Goal: Task Accomplishment & Management: Complete application form

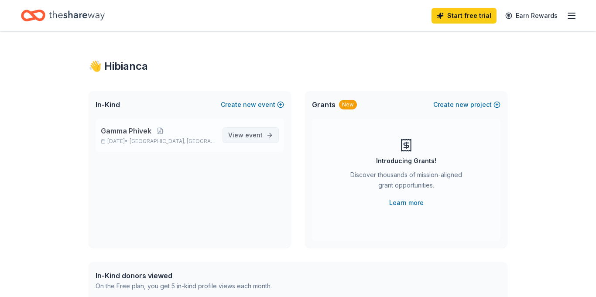
click at [260, 135] on span "event" at bounding box center [253, 134] width 17 height 7
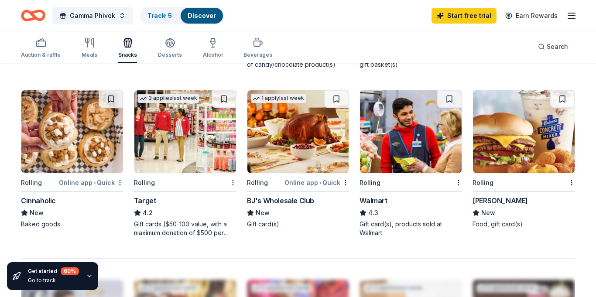
scroll to position [577, 0]
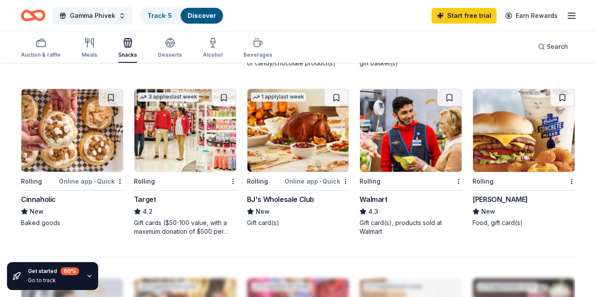
click at [203, 146] on img at bounding box center [185, 130] width 102 height 83
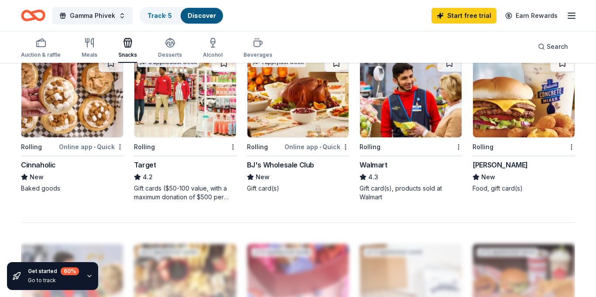
scroll to position [612, 0]
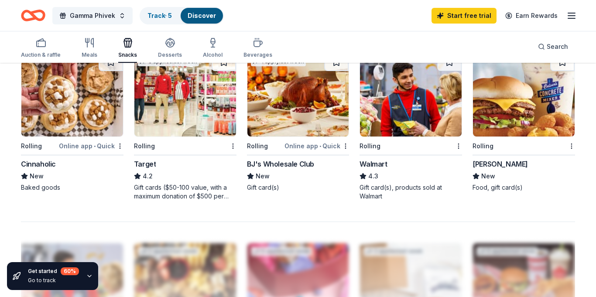
click at [387, 126] on img at bounding box center [411, 95] width 102 height 83
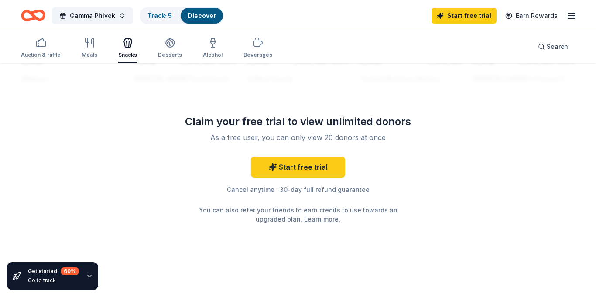
scroll to position [0, 0]
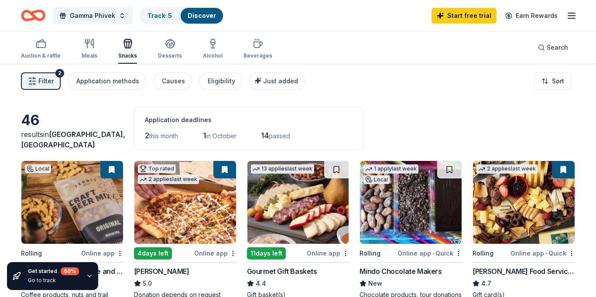
click at [508, 211] on img at bounding box center [524, 202] width 102 height 83
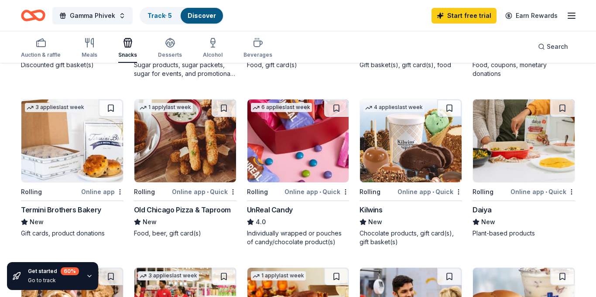
scroll to position [399, 0]
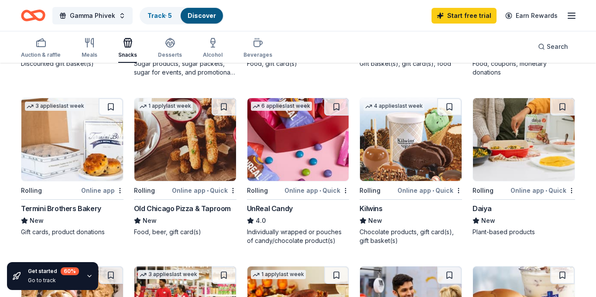
click at [87, 149] on img at bounding box center [72, 139] width 102 height 83
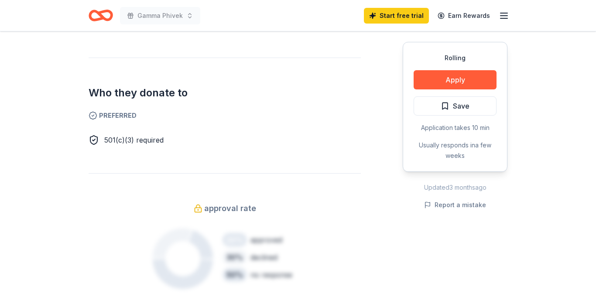
scroll to position [448, 0]
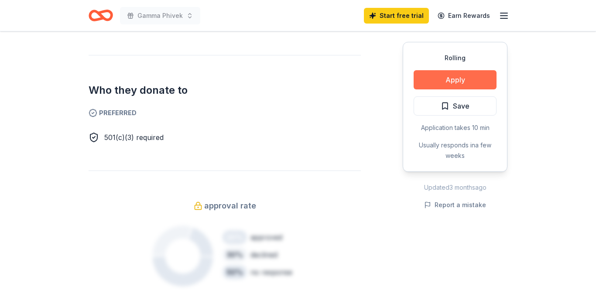
click at [454, 77] on button "Apply" at bounding box center [454, 79] width 83 height 19
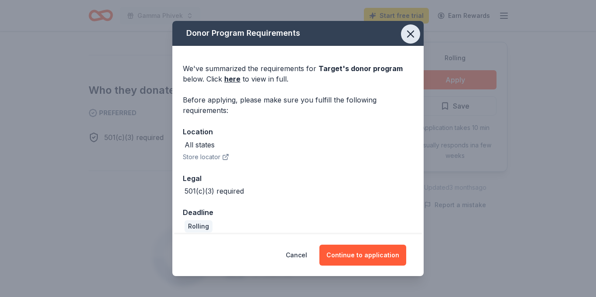
click at [408, 36] on icon "button" at bounding box center [410, 34] width 6 height 6
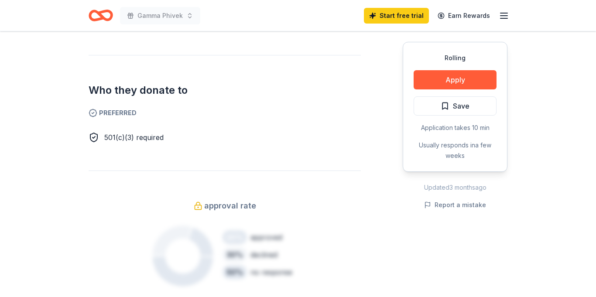
scroll to position [0, 0]
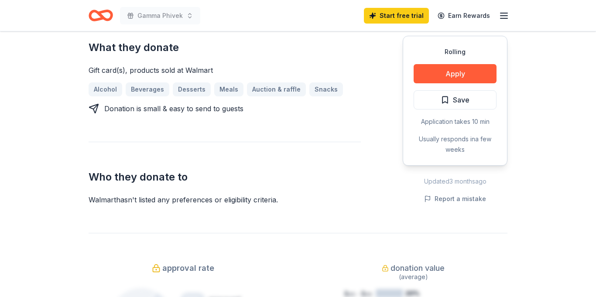
scroll to position [304, 0]
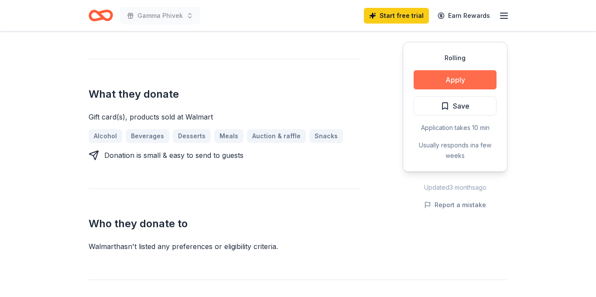
click at [453, 79] on button "Apply" at bounding box center [454, 79] width 83 height 19
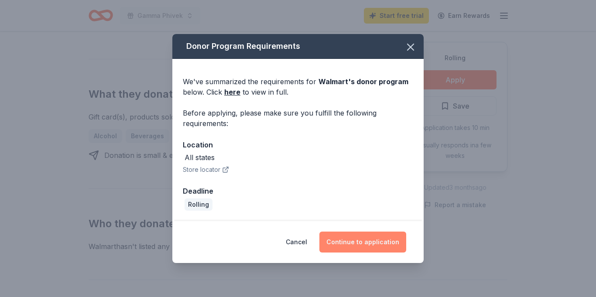
click at [336, 232] on button "Continue to application" at bounding box center [362, 242] width 87 height 21
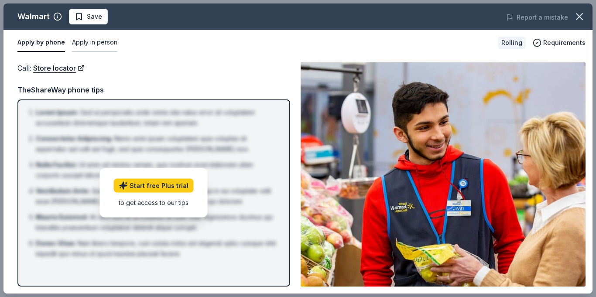
click at [87, 44] on button "Apply in person" at bounding box center [94, 43] width 45 height 18
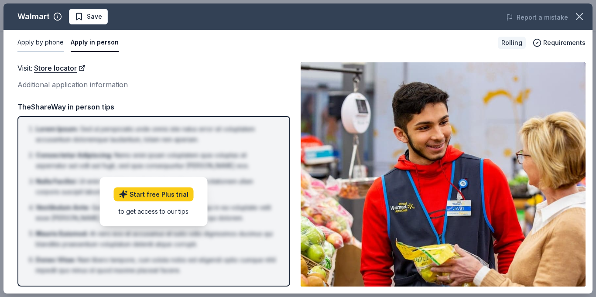
click at [53, 43] on button "Apply by phone" at bounding box center [40, 43] width 46 height 18
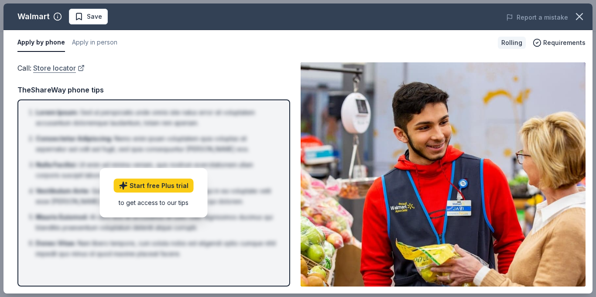
click at [68, 68] on link "Store locator" at bounding box center [58, 67] width 51 height 11
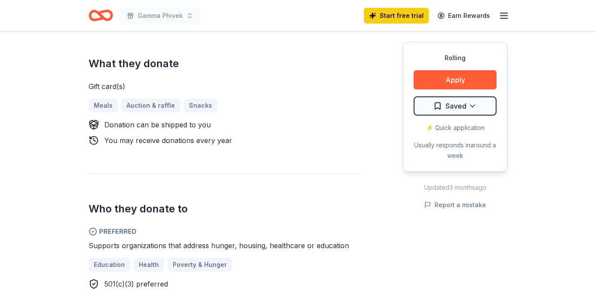
scroll to position [366, 0]
click at [468, 88] on button "Apply" at bounding box center [454, 79] width 83 height 19
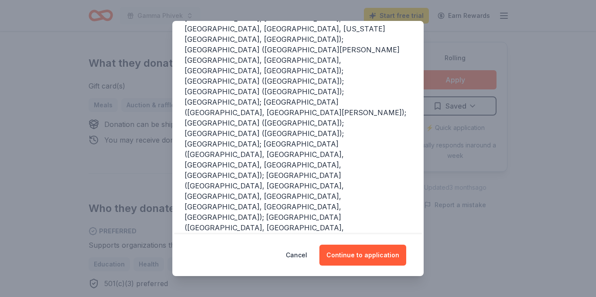
scroll to position [181, 0]
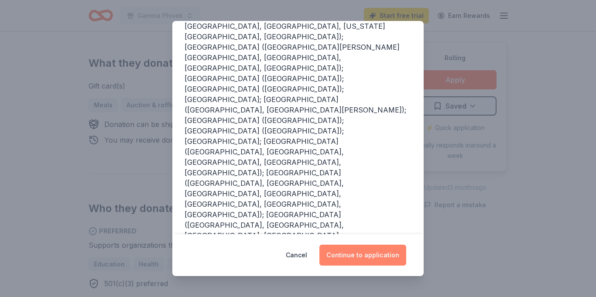
click at [350, 260] on button "Continue to application" at bounding box center [362, 255] width 87 height 21
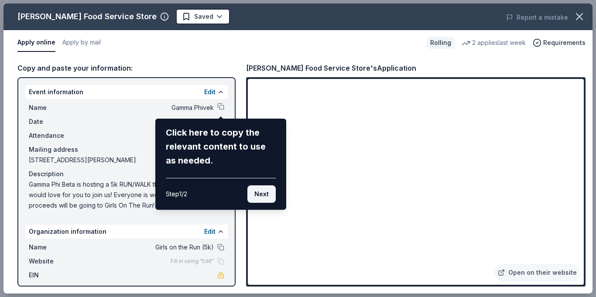
click at [260, 193] on button "Next" at bounding box center [261, 193] width 28 height 17
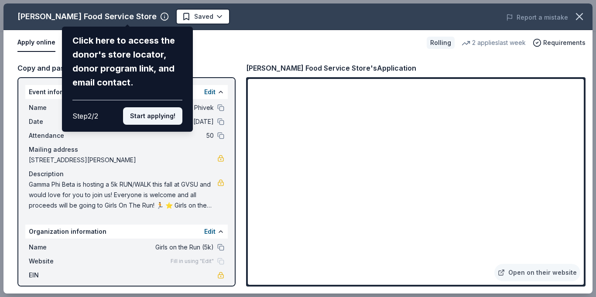
click at [137, 113] on button "Start applying!" at bounding box center [152, 115] width 59 height 17
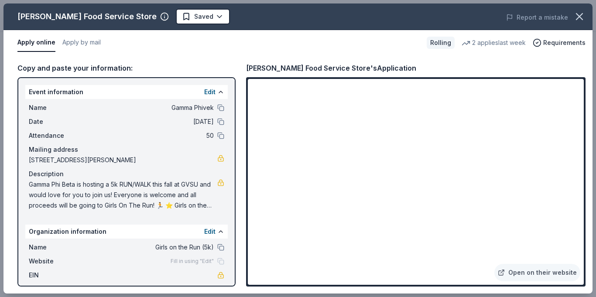
scroll to position [19, 0]
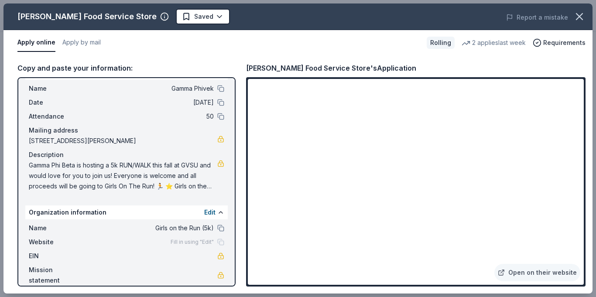
click at [47, 258] on span "EIN" at bounding box center [58, 256] width 58 height 10
click at [203, 165] on span "Gamma Phi Beta is hosting a 5k RUN/WALK this fall at GVSU and would love for yo…" at bounding box center [123, 175] width 188 height 31
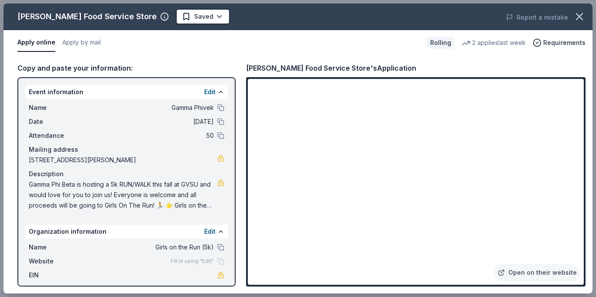
click at [124, 189] on span "Gamma Phi Beta is hosting a 5k RUN/WALK this fall at GVSU and would love for yo…" at bounding box center [123, 194] width 188 height 31
